Goal: Find specific page/section: Find specific page/section

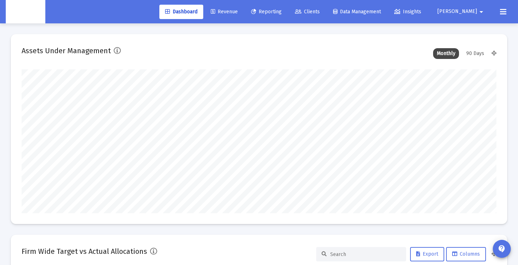
scroll to position [144, 255]
click at [301, 14] on icon at bounding box center [298, 11] width 6 height 5
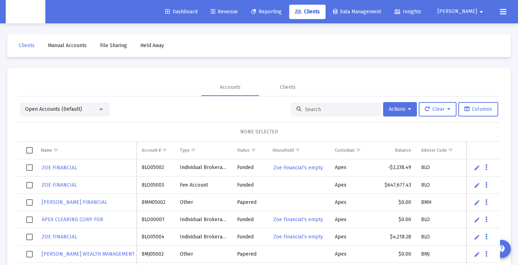
click at [324, 114] on div at bounding box center [336, 109] width 90 height 14
click at [324, 111] on input at bounding box center [340, 109] width 70 height 6
paste input "8MK05236"
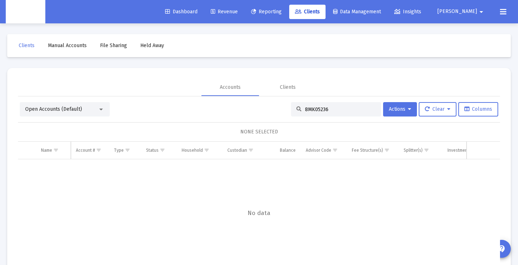
type input "8MK05236"
click at [101, 111] on div at bounding box center [101, 109] width 6 height 6
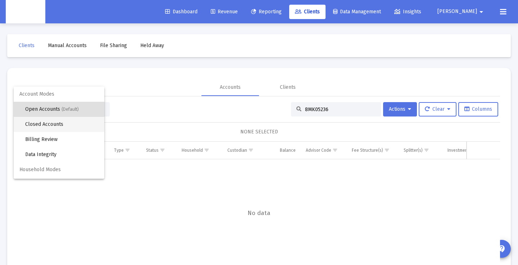
click at [54, 130] on span "Closed Accounts" at bounding box center [61, 124] width 73 height 15
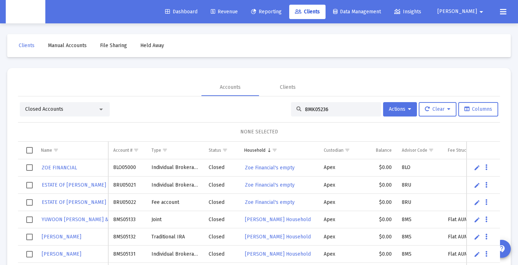
click at [339, 106] on input "8MK05236" at bounding box center [340, 109] width 70 height 6
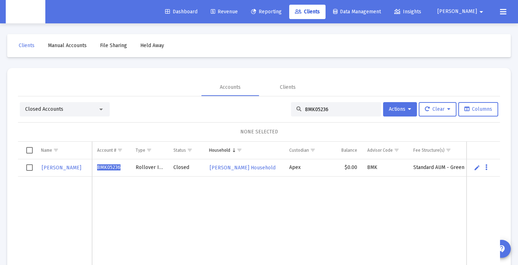
click at [44, 107] on span "Closed Accounts" at bounding box center [44, 109] width 38 height 6
